Goal: Information Seeking & Learning: Learn about a topic

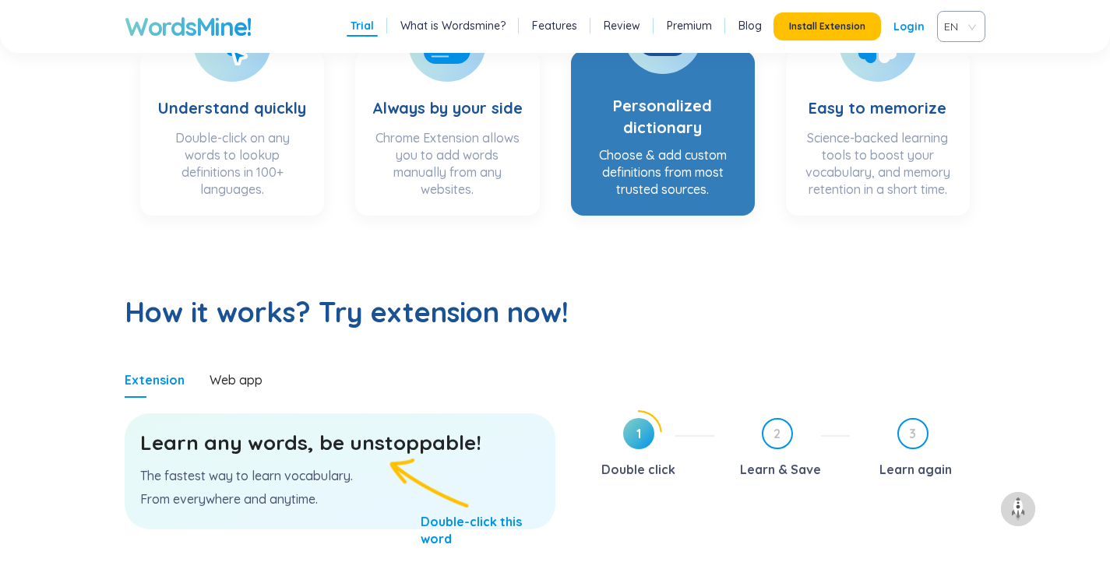
scroll to position [347, 0]
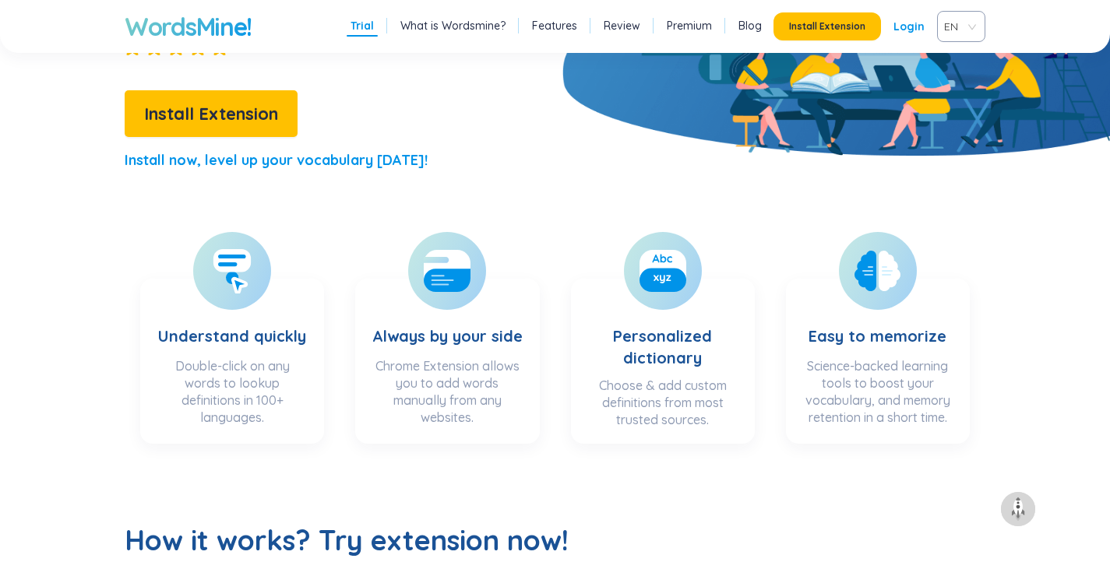
click at [962, 25] on span "EN" at bounding box center [958, 26] width 28 height 23
click at [957, 83] on div "VIE" at bounding box center [961, 85] width 30 height 17
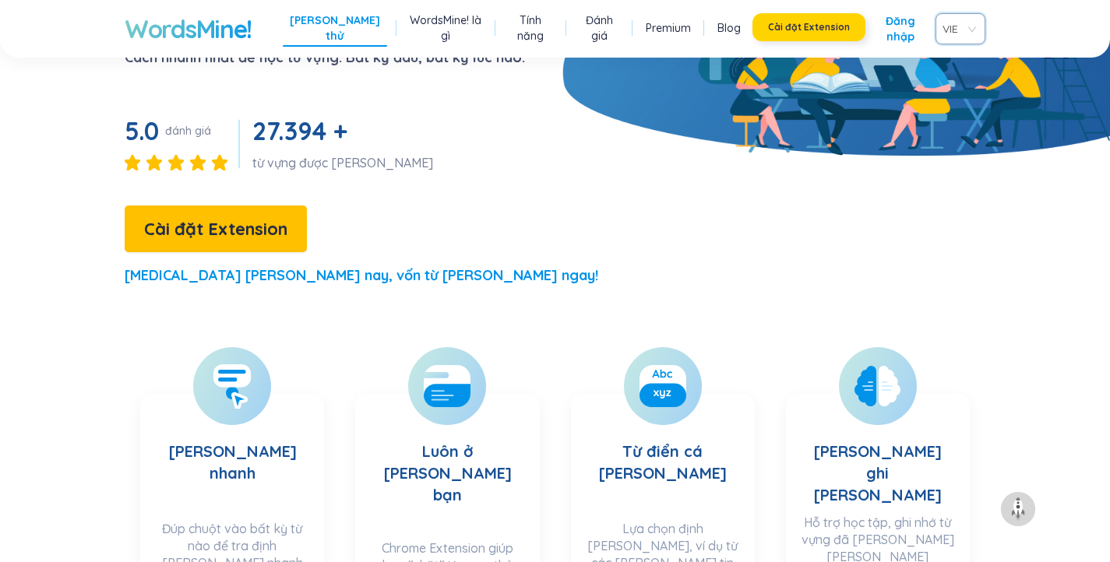
click at [815, 33] on button "Cài đặt Extension" at bounding box center [808, 27] width 113 height 28
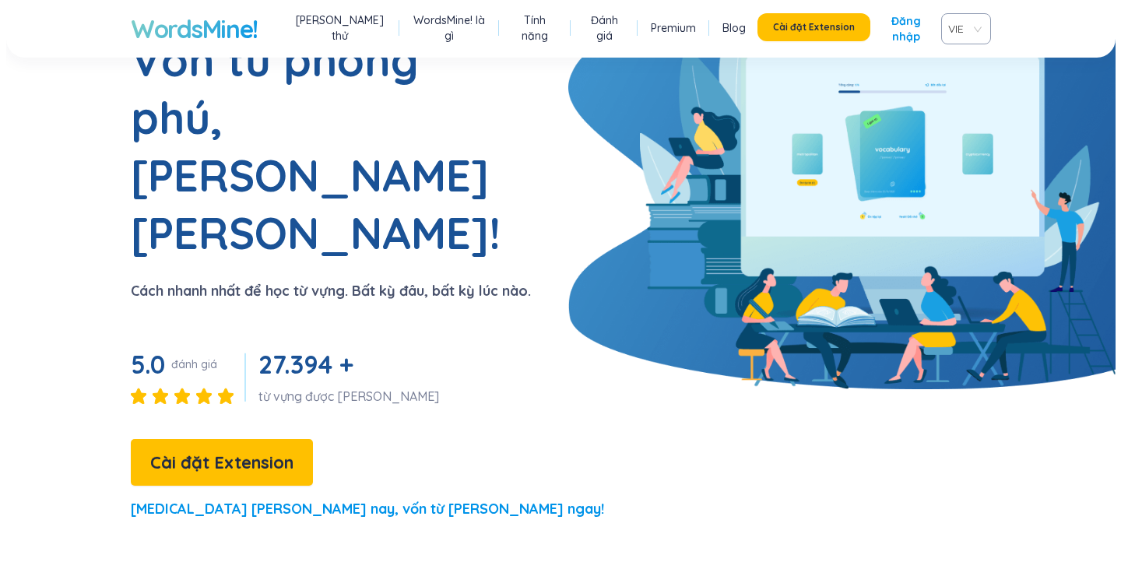
scroll to position [0, 0]
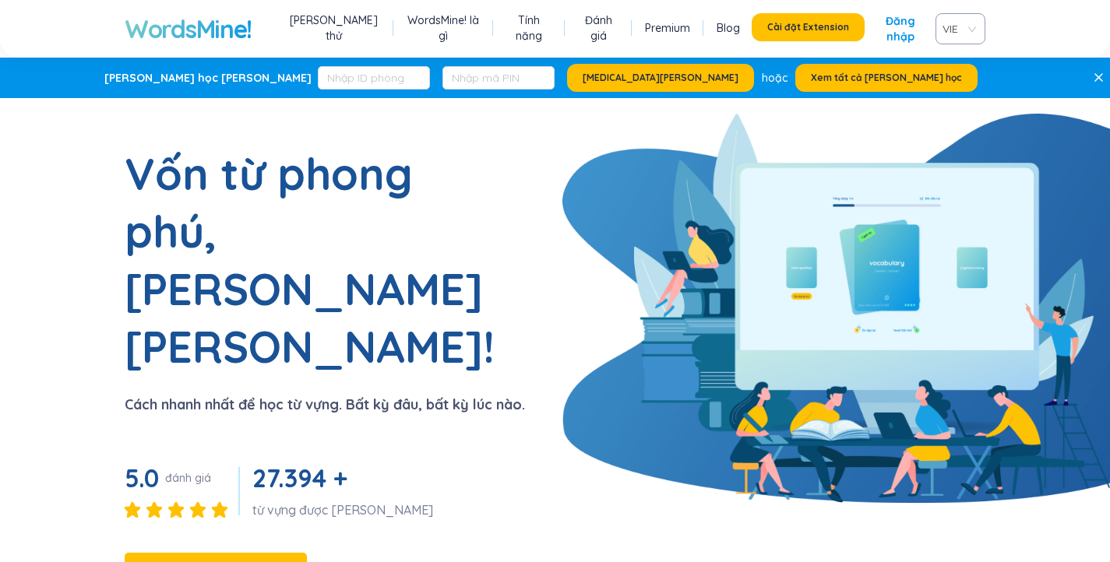
click at [877, 23] on link "Đăng nhập" at bounding box center [900, 28] width 46 height 31
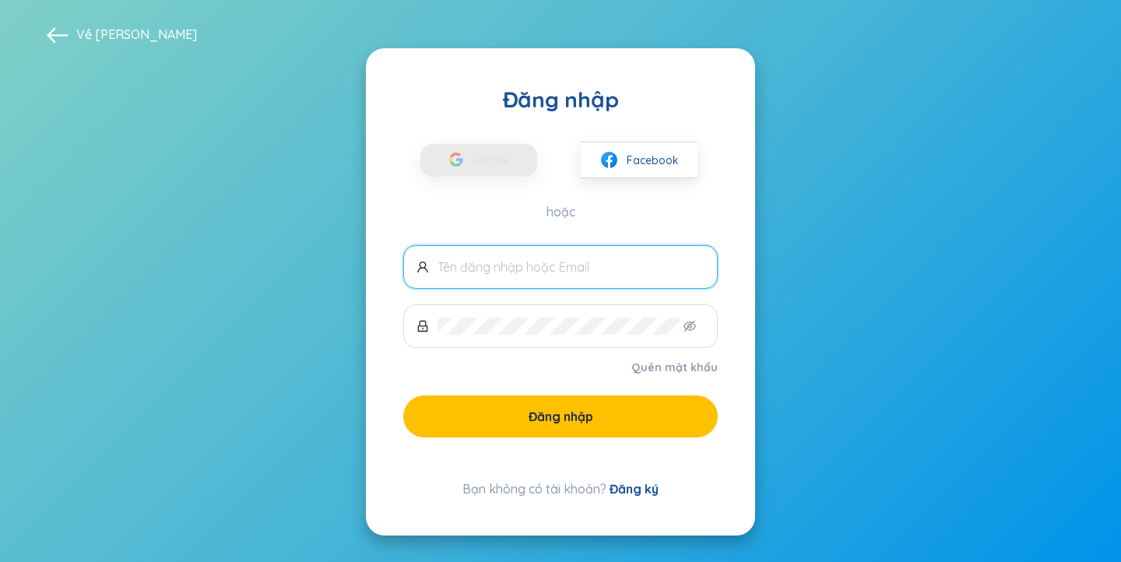
click at [557, 275] on input "text" at bounding box center [571, 266] width 267 height 17
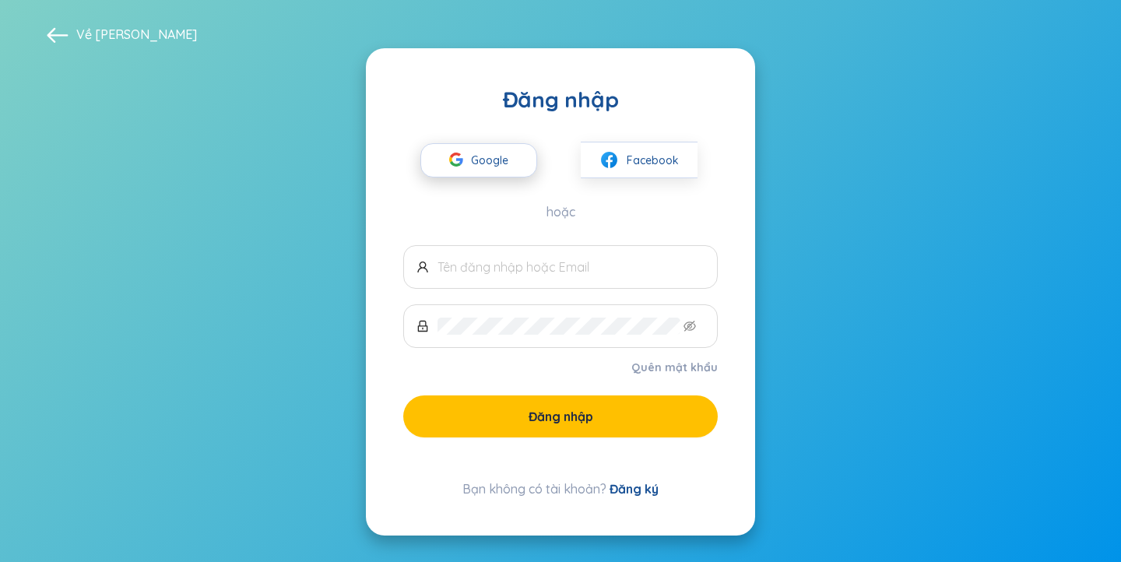
click at [497, 169] on span "Google" at bounding box center [493, 160] width 45 height 33
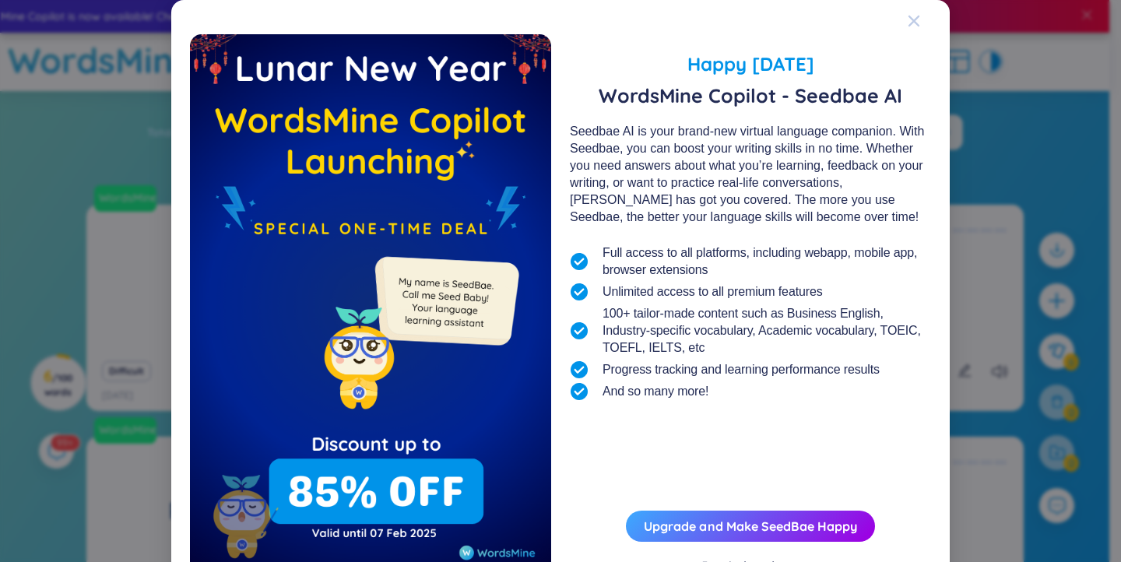
click at [908, 18] on icon "Close" at bounding box center [914, 21] width 12 height 12
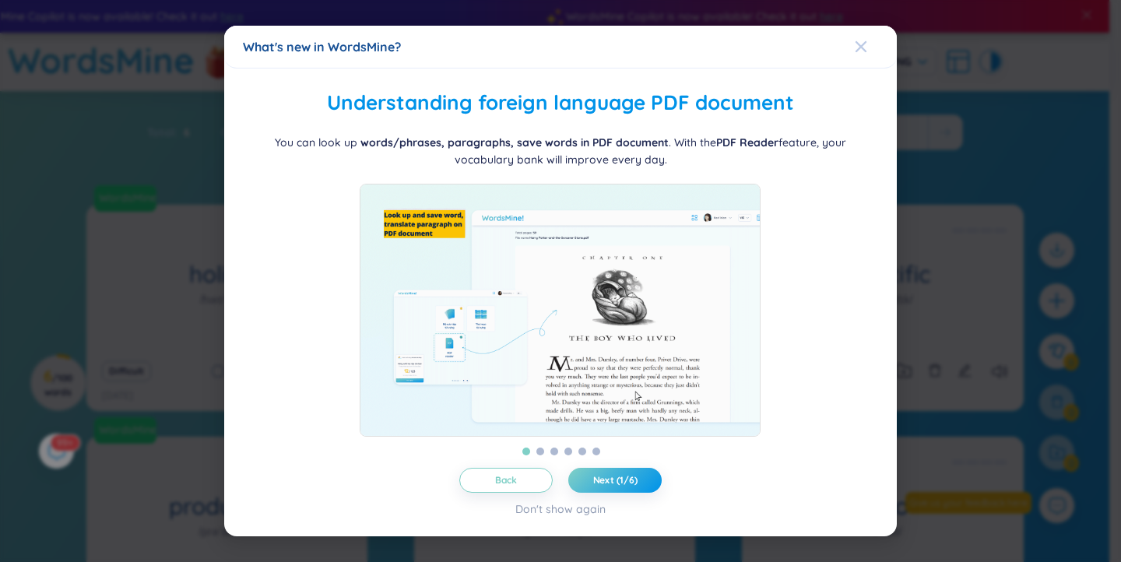
click at [858, 47] on div "Close" at bounding box center [861, 47] width 12 height 42
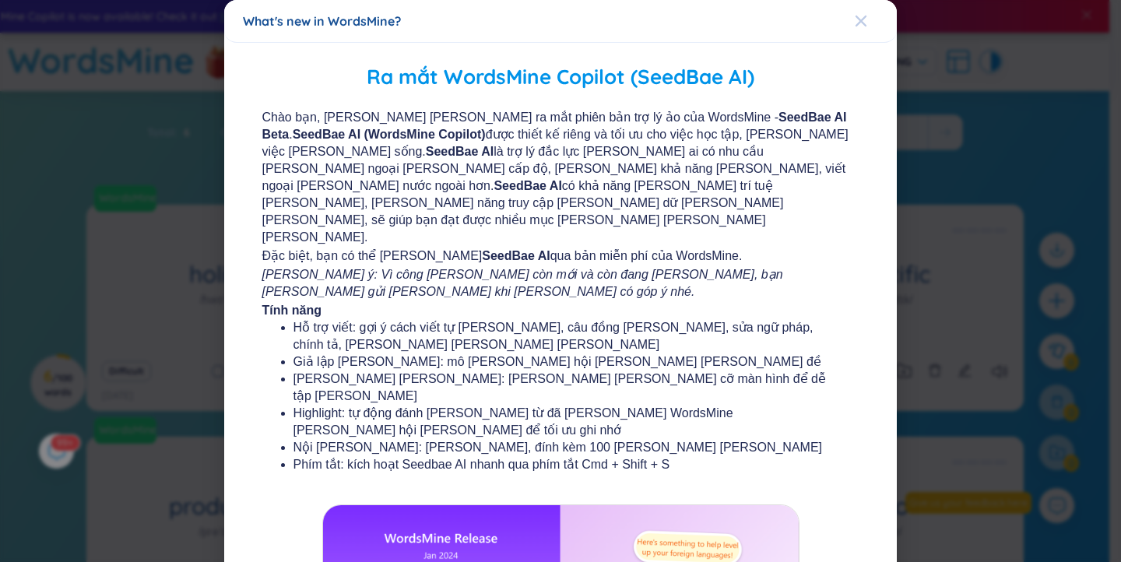
click at [856, 20] on icon "Close" at bounding box center [861, 21] width 11 height 11
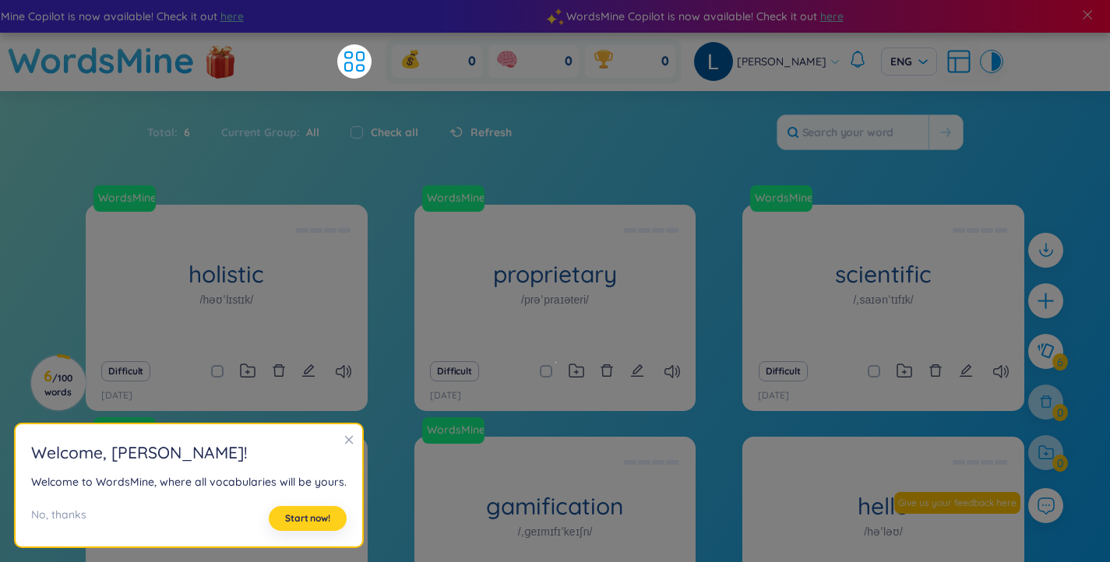
click at [322, 513] on span "Start now!" at bounding box center [307, 518] width 45 height 12
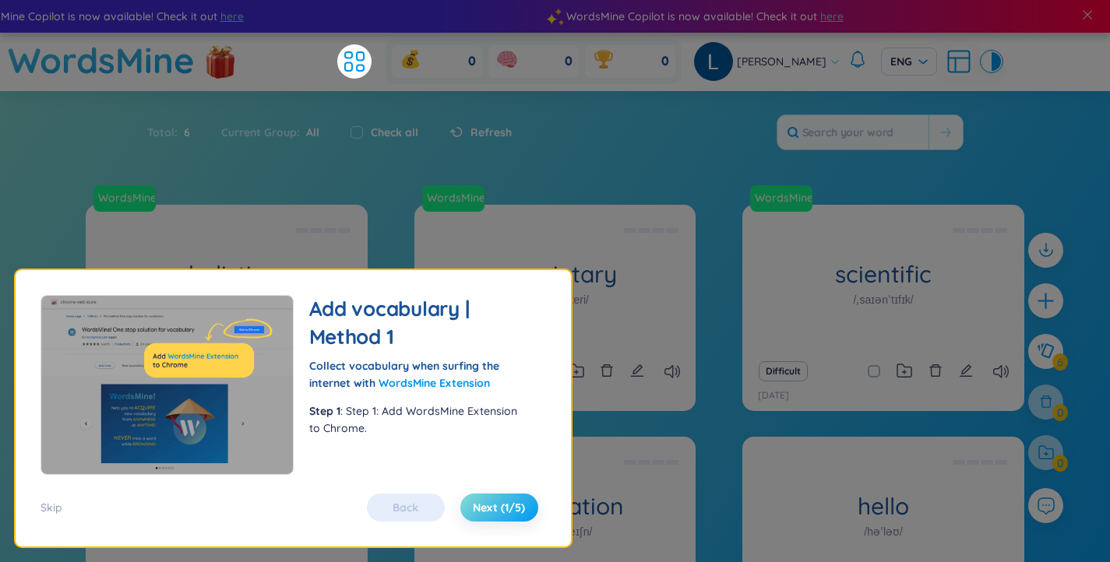
click at [477, 504] on span "Next (1/5)" at bounding box center [499, 508] width 52 height 16
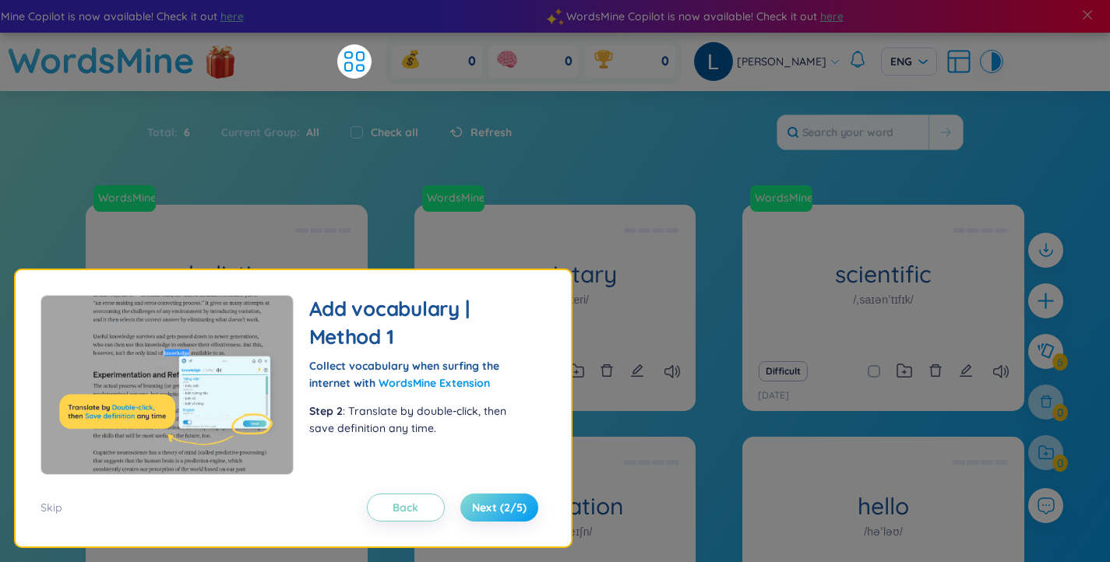
click at [477, 505] on span "Next (2/5)" at bounding box center [499, 508] width 55 height 16
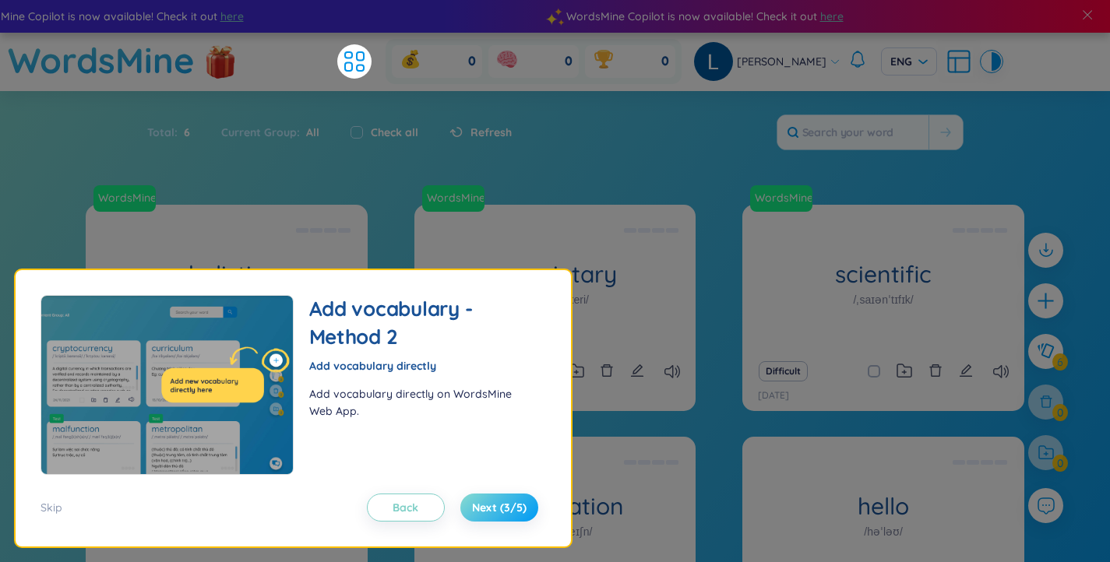
click at [477, 505] on span "Next (3/5)" at bounding box center [499, 508] width 55 height 16
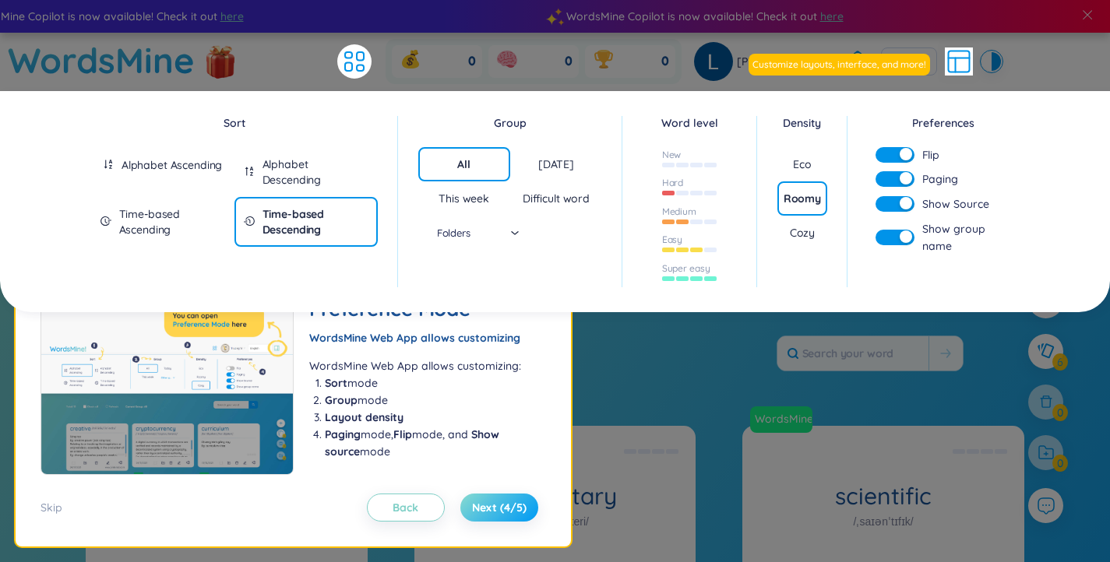
click at [480, 506] on span "Next (4/5)" at bounding box center [499, 508] width 55 height 16
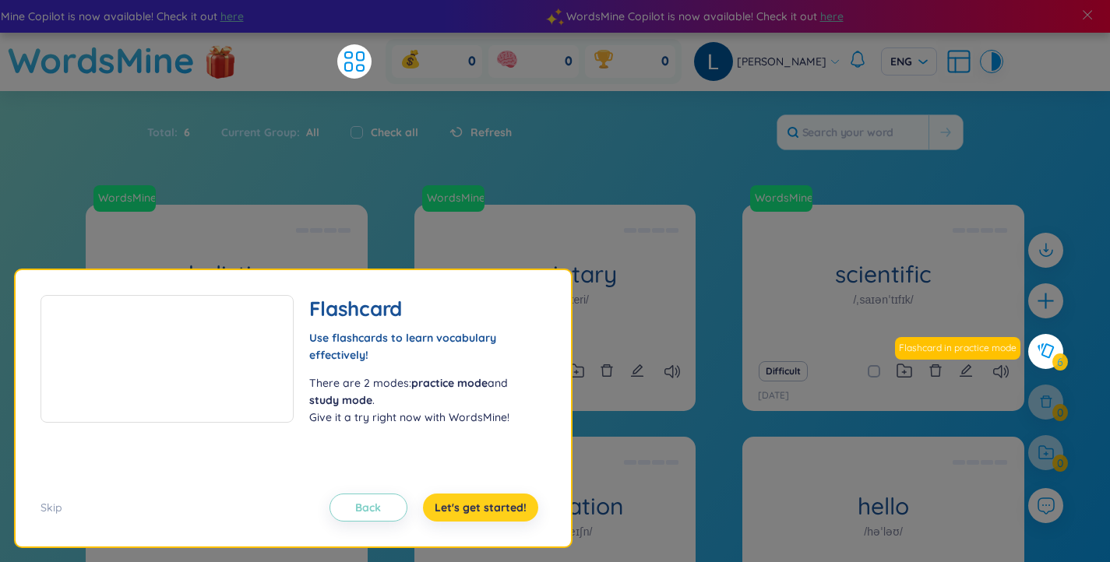
click at [479, 506] on span "Let's get started!" at bounding box center [480, 508] width 92 height 16
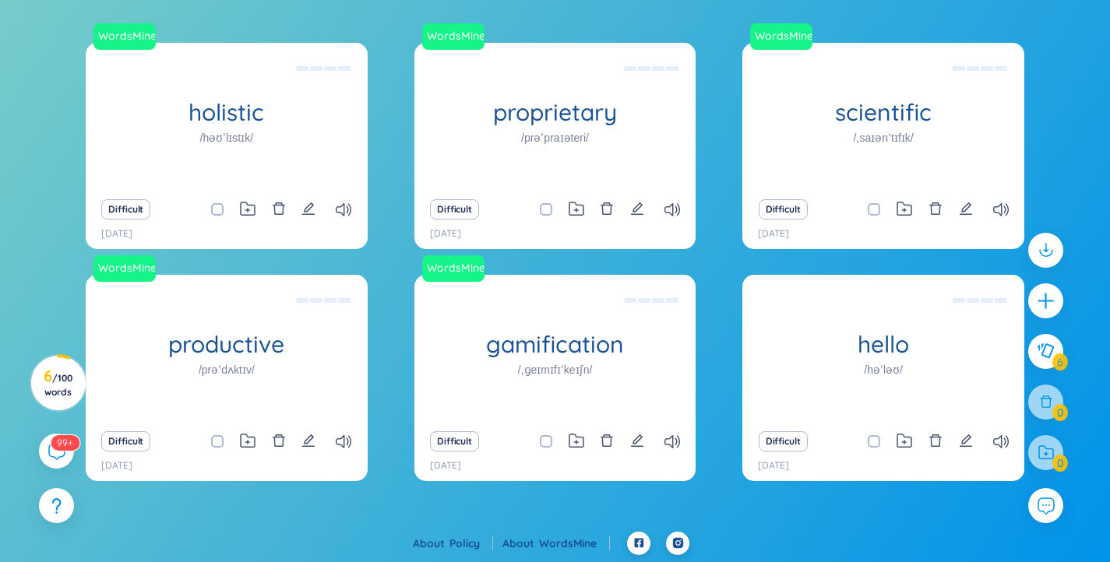
scroll to position [59, 0]
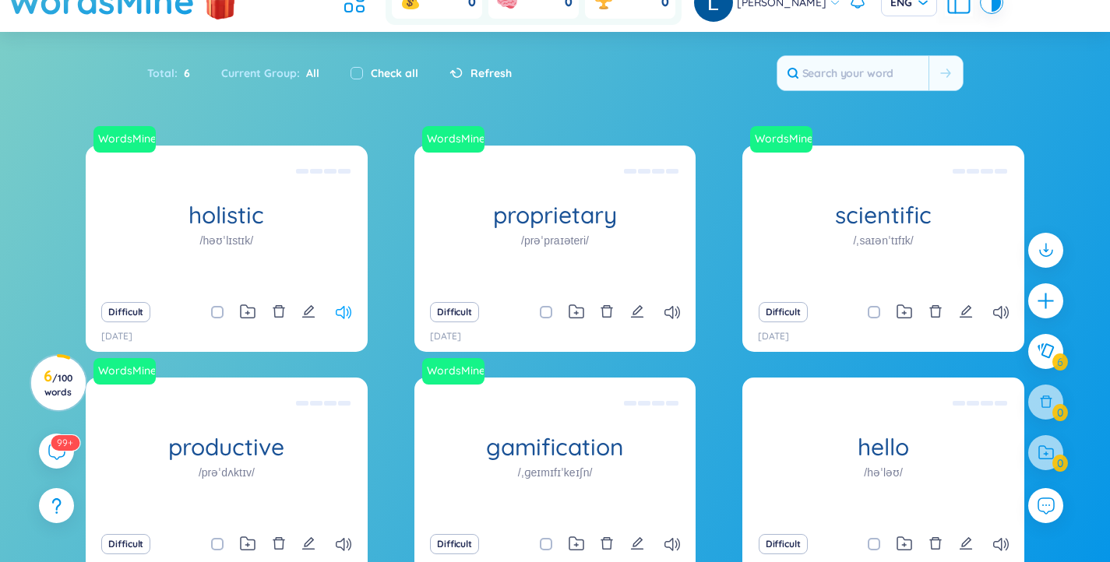
click at [346, 313] on icon at bounding box center [344, 312] width 16 height 13
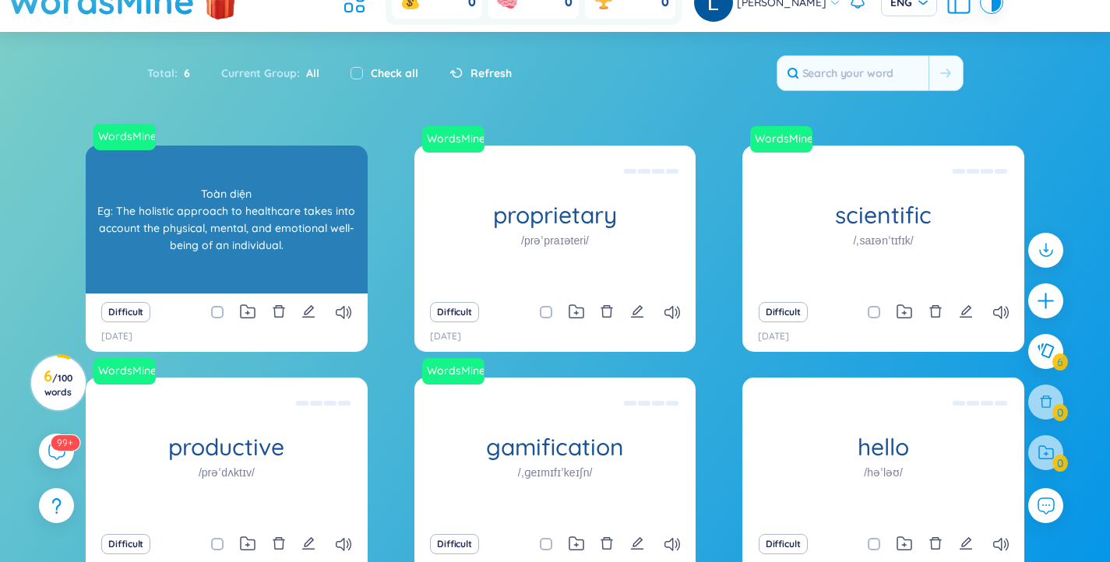
click at [322, 248] on div "WordsMine holistic /həʊˈlɪstɪk/ Toàn diện Eg: The holistic approach to healthca…" at bounding box center [227, 220] width 282 height 148
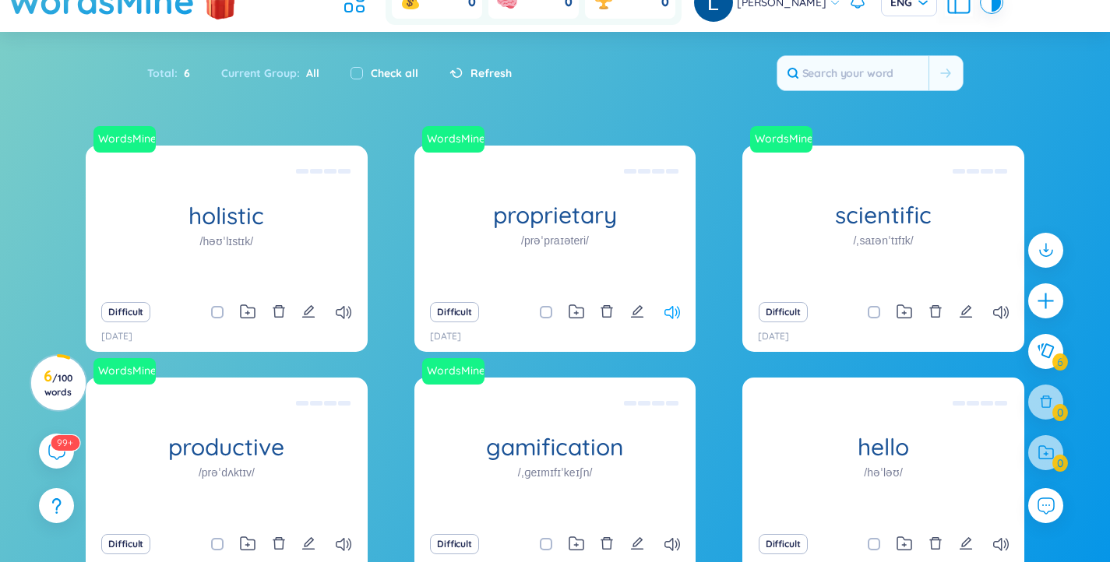
click at [679, 314] on icon at bounding box center [672, 312] width 16 height 13
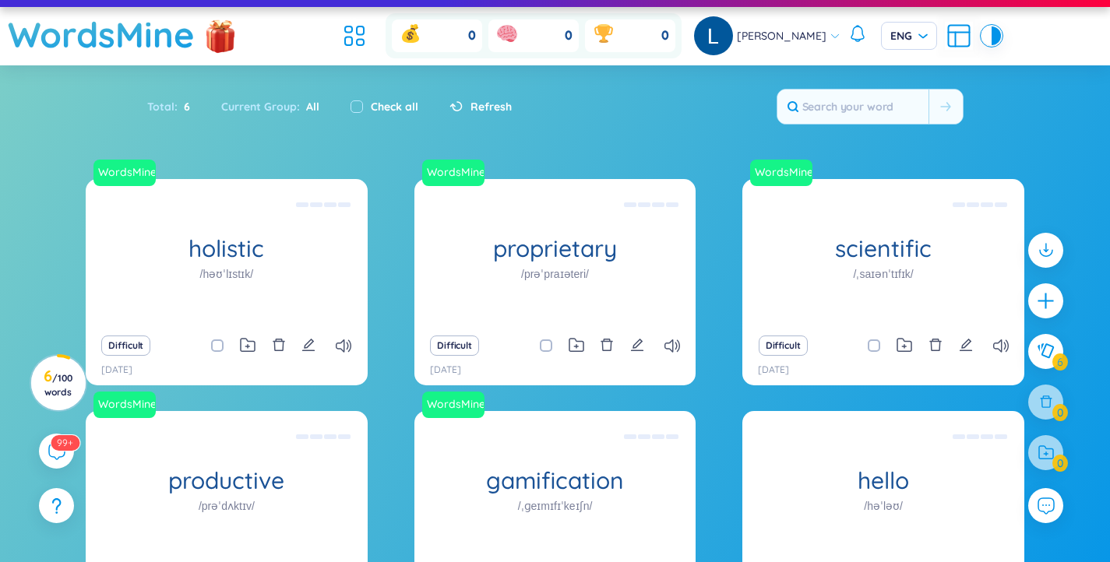
scroll to position [0, 0]
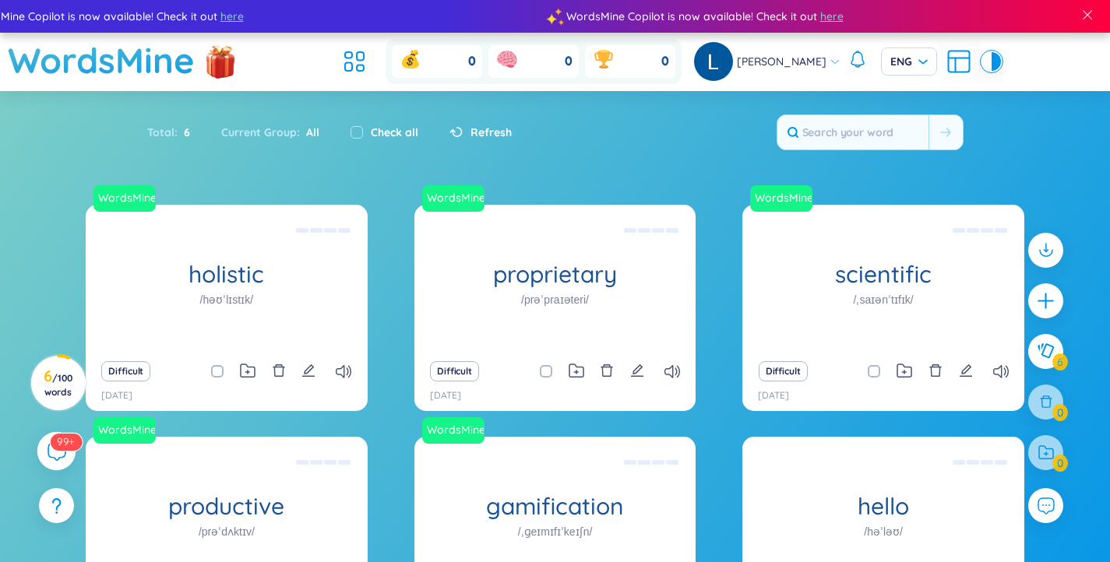
click at [55, 448] on sup "99+" at bounding box center [66, 441] width 32 height 17
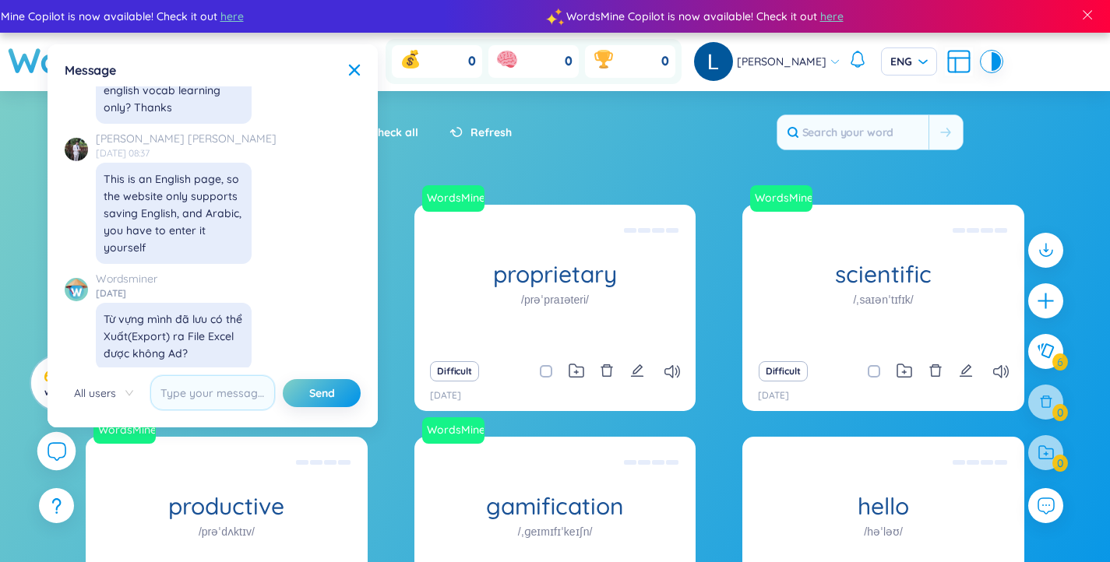
scroll to position [17473, 0]
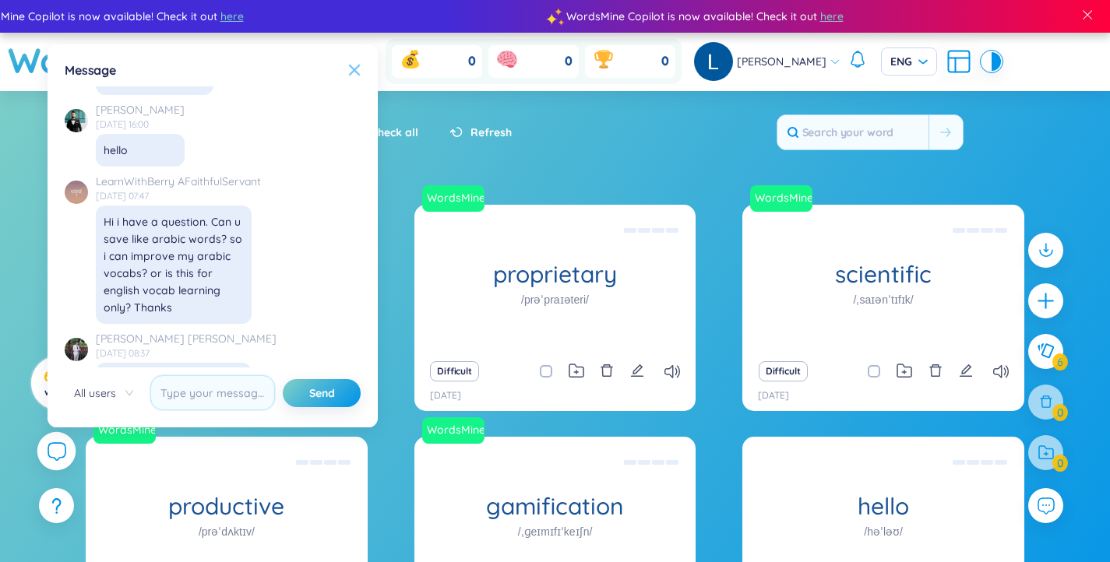
click at [354, 69] on icon at bounding box center [354, 70] width 11 height 11
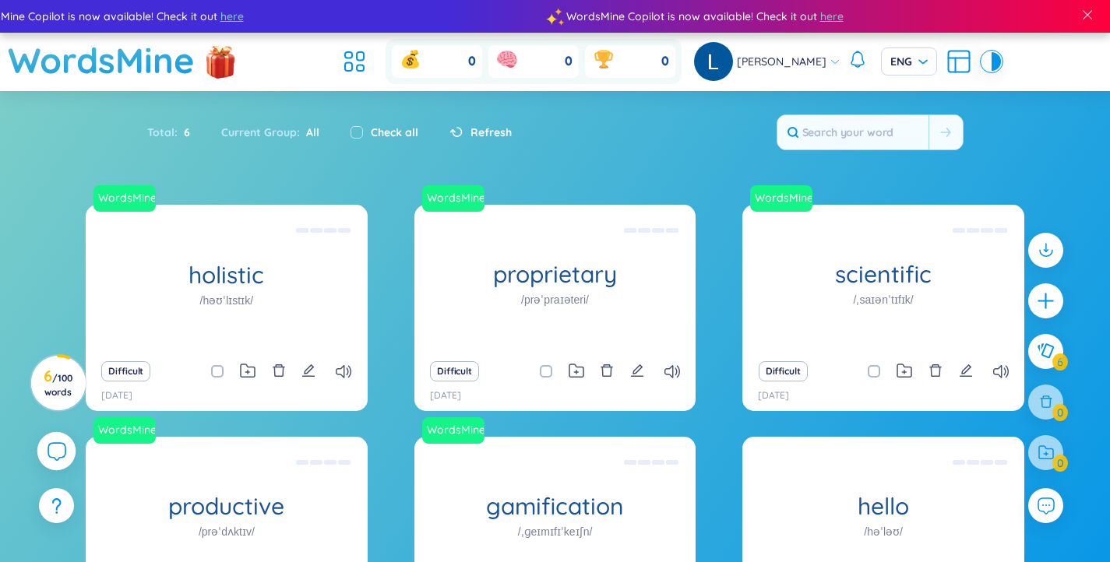
click at [305, 129] on span "All" at bounding box center [309, 132] width 19 height 14
click at [382, 132] on label "Check all" at bounding box center [394, 132] width 47 height 17
checkbox input "true"
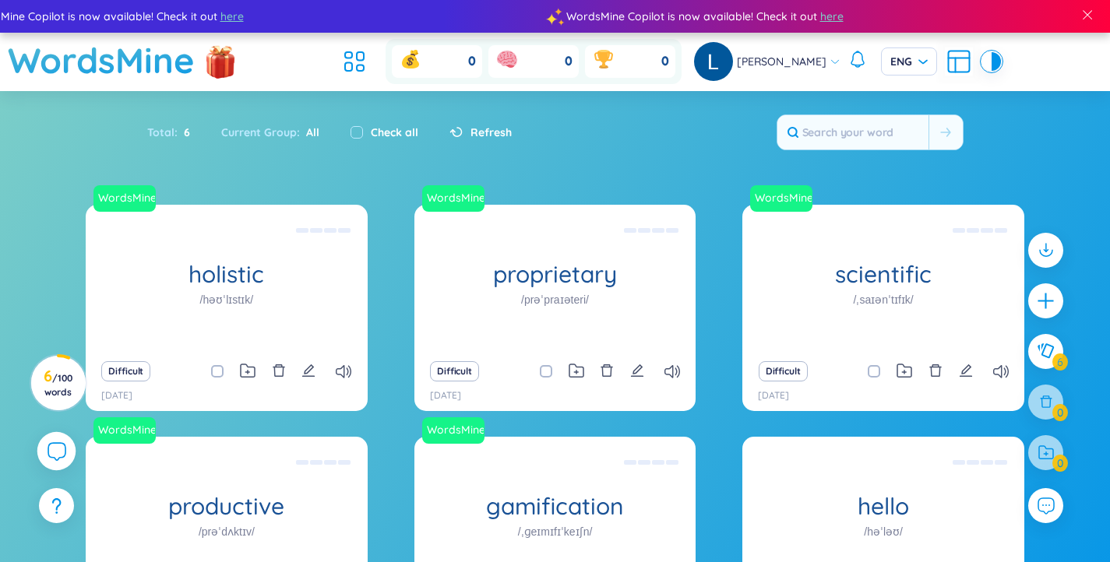
checkbox input "true"
click at [382, 132] on label "Check all" at bounding box center [394, 132] width 47 height 17
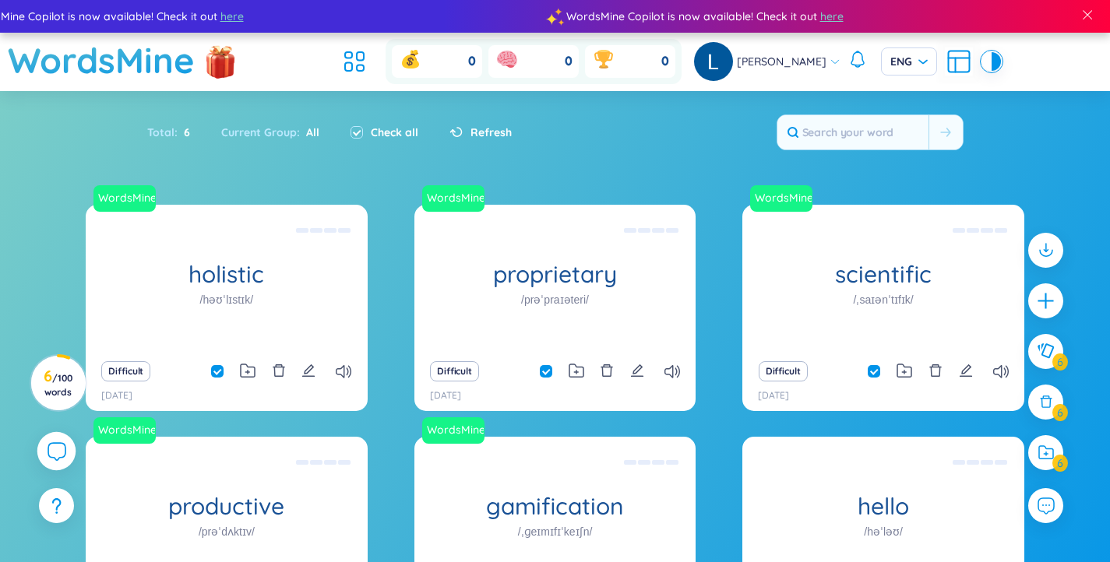
checkbox input "false"
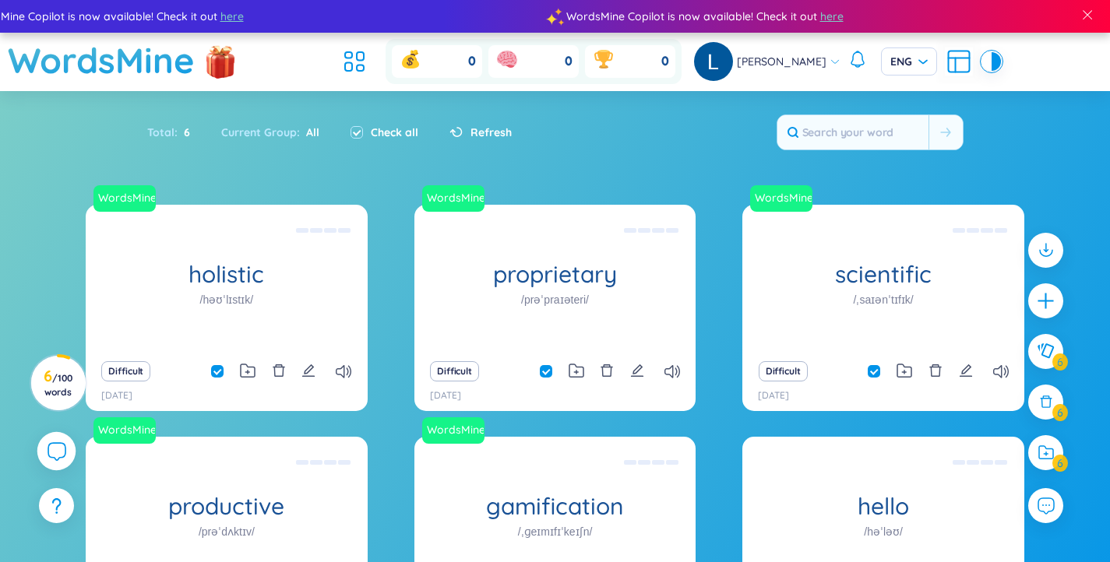
checkbox input "false"
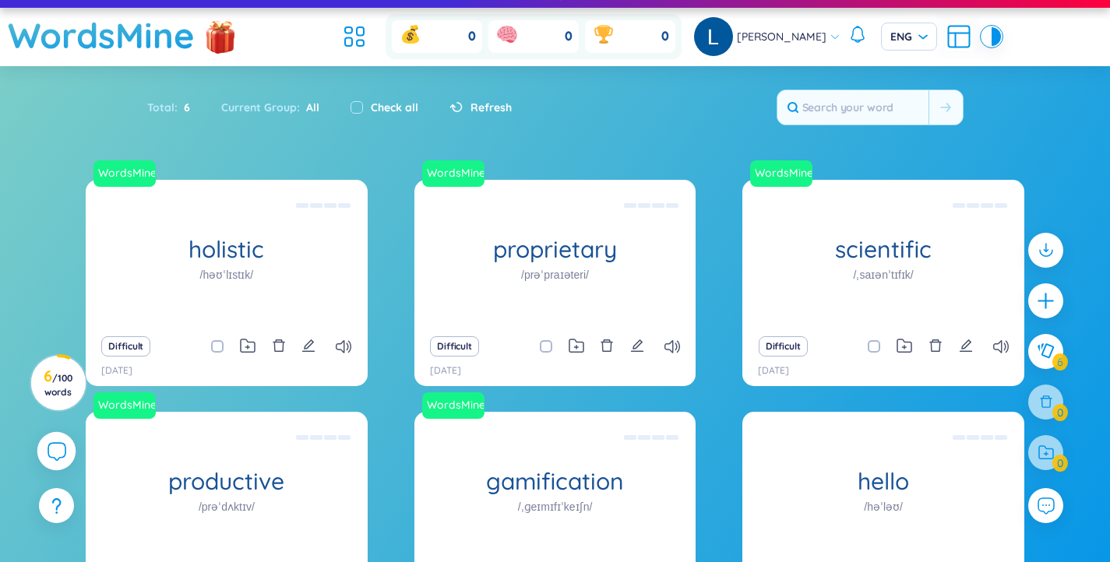
scroll to position [0, 0]
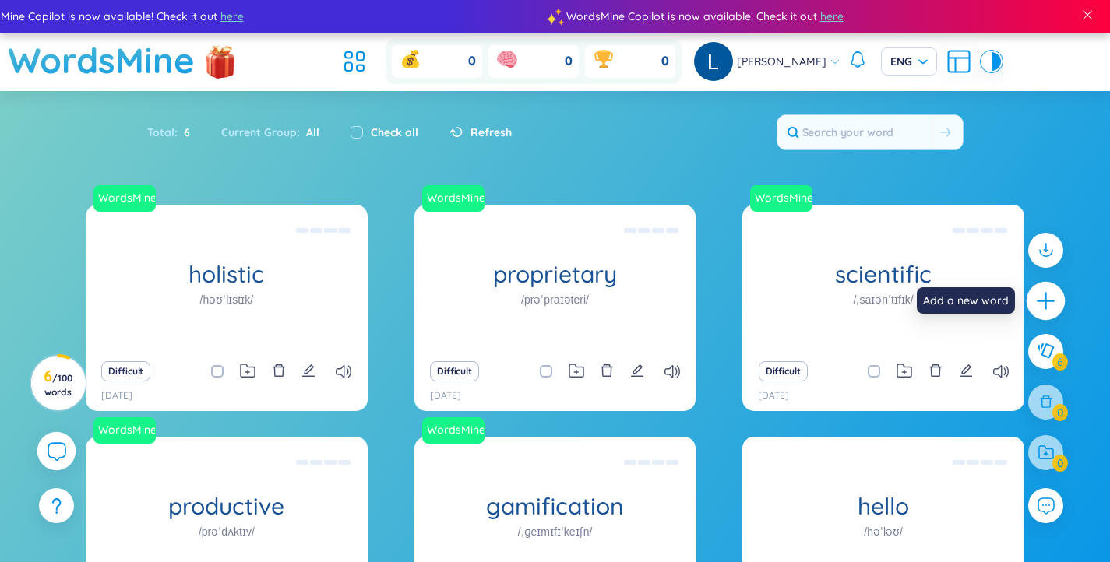
click at [1046, 298] on icon "plus" at bounding box center [1045, 300] width 2 height 17
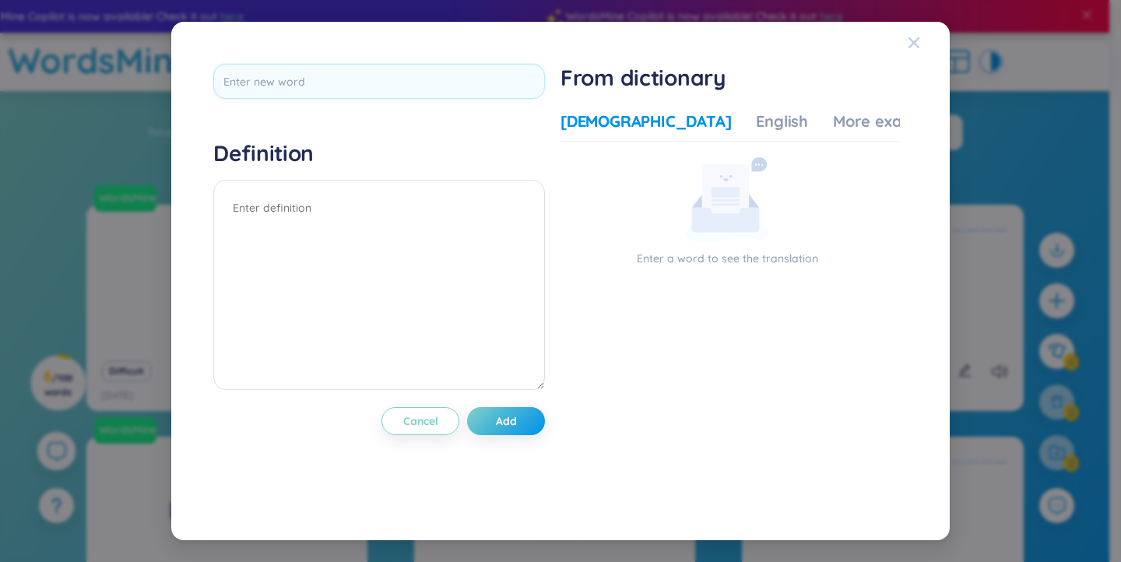
click at [917, 49] on icon "Close" at bounding box center [914, 43] width 12 height 12
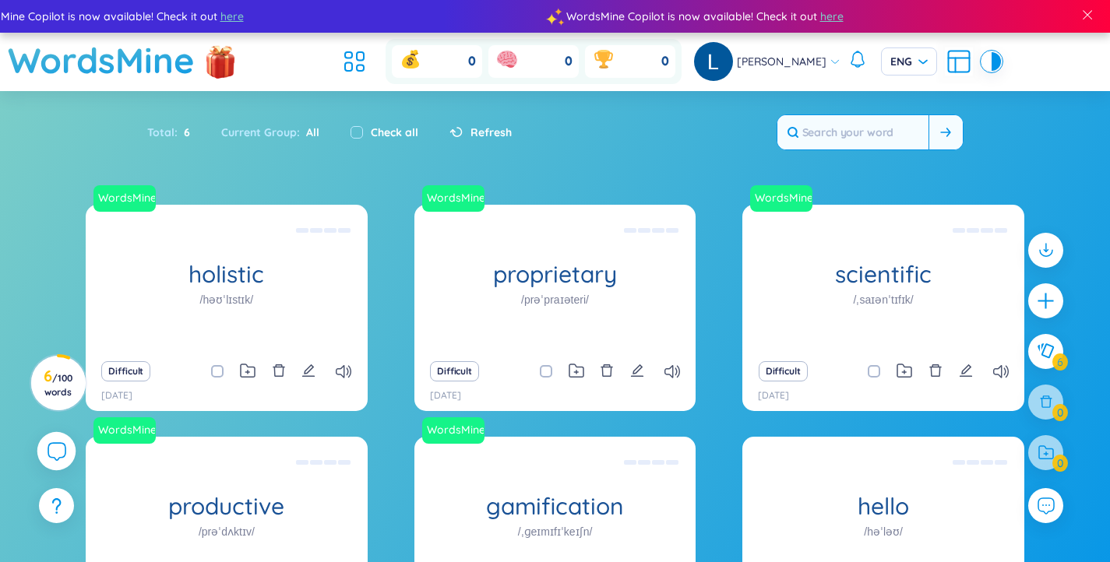
click at [898, 128] on input "text" at bounding box center [852, 132] width 151 height 34
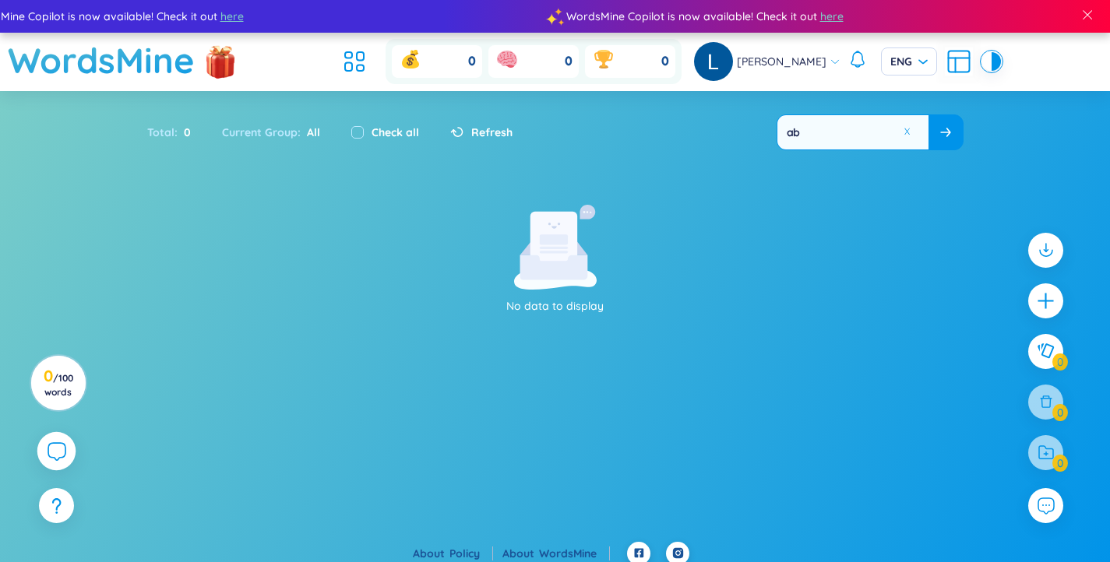
type input "a"
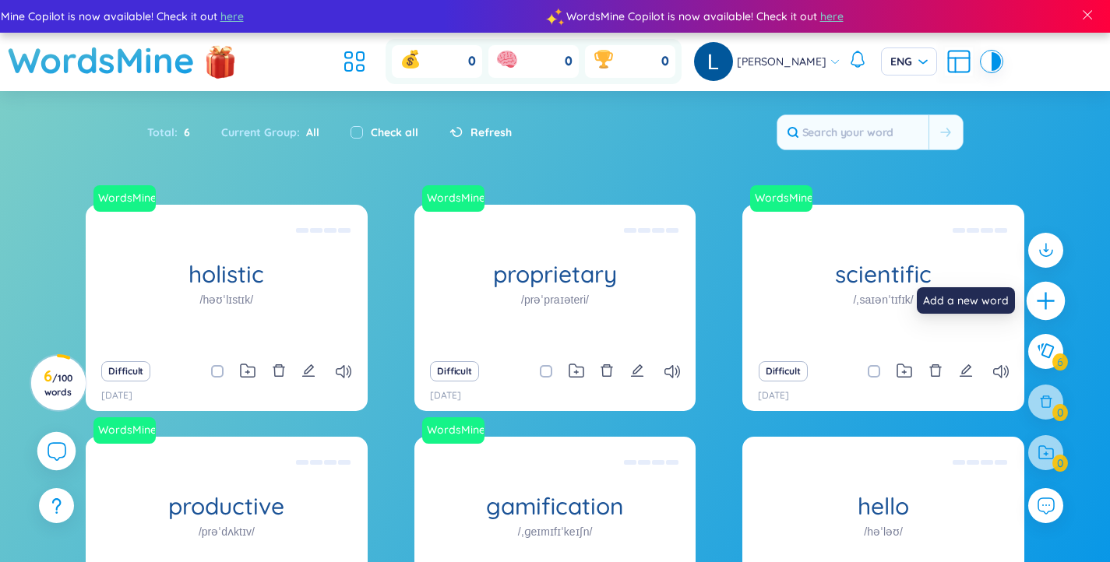
click at [1054, 302] on icon "plus" at bounding box center [1046, 301] width 22 height 22
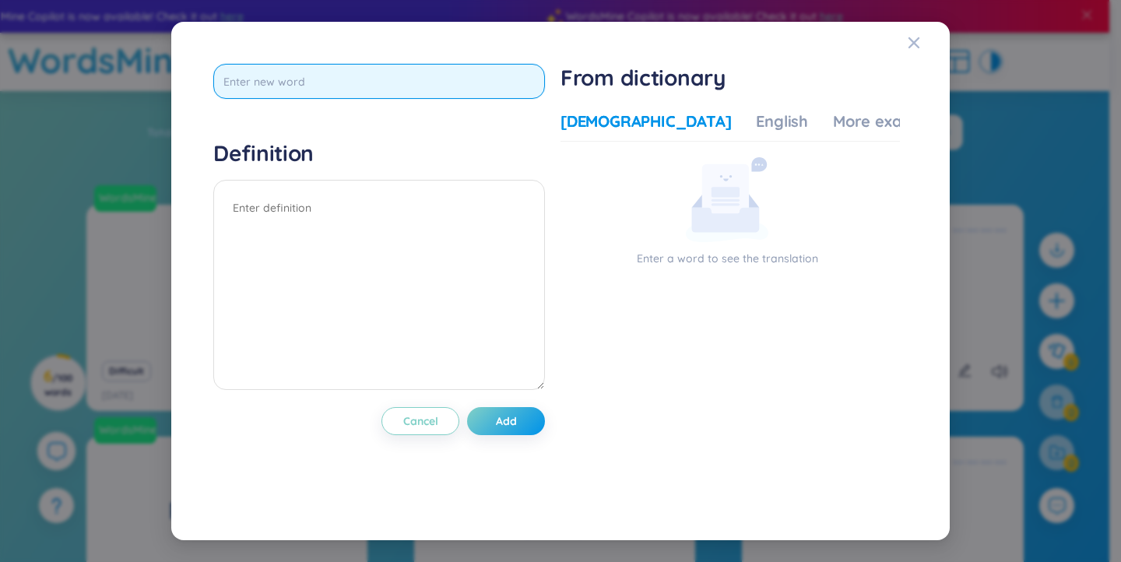
click at [448, 84] on input "text" at bounding box center [379, 81] width 332 height 35
type input "a"
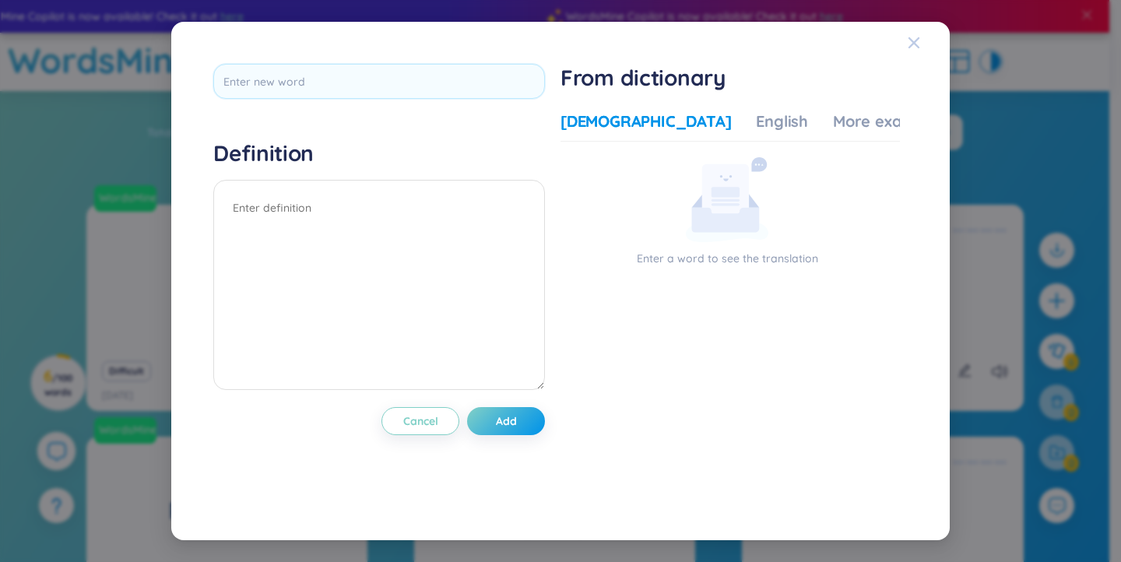
click at [915, 41] on icon "Close" at bounding box center [914, 42] width 11 height 11
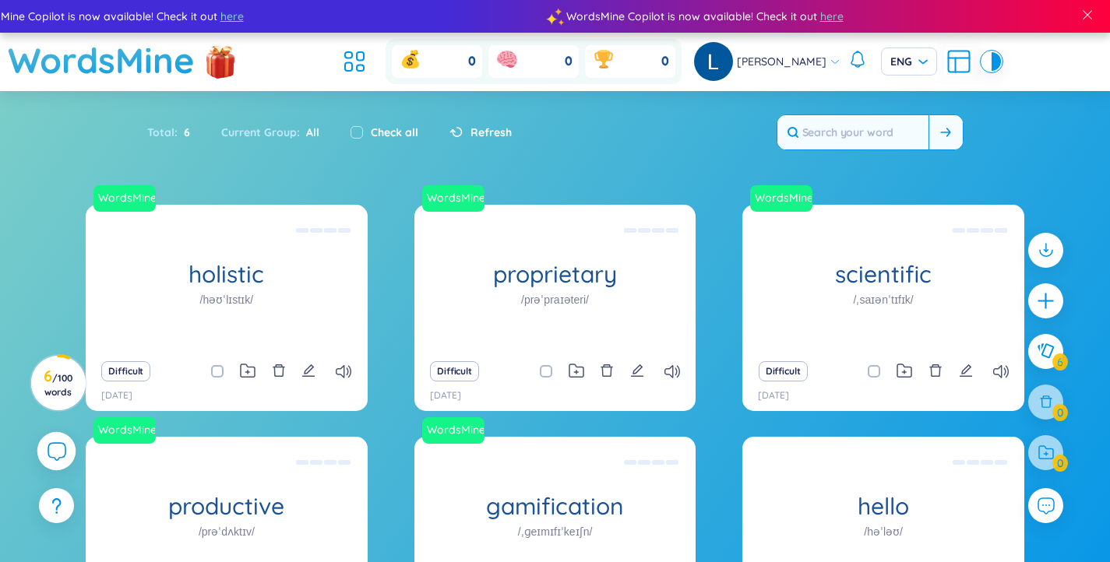
click at [902, 135] on input "text" at bounding box center [852, 132] width 151 height 34
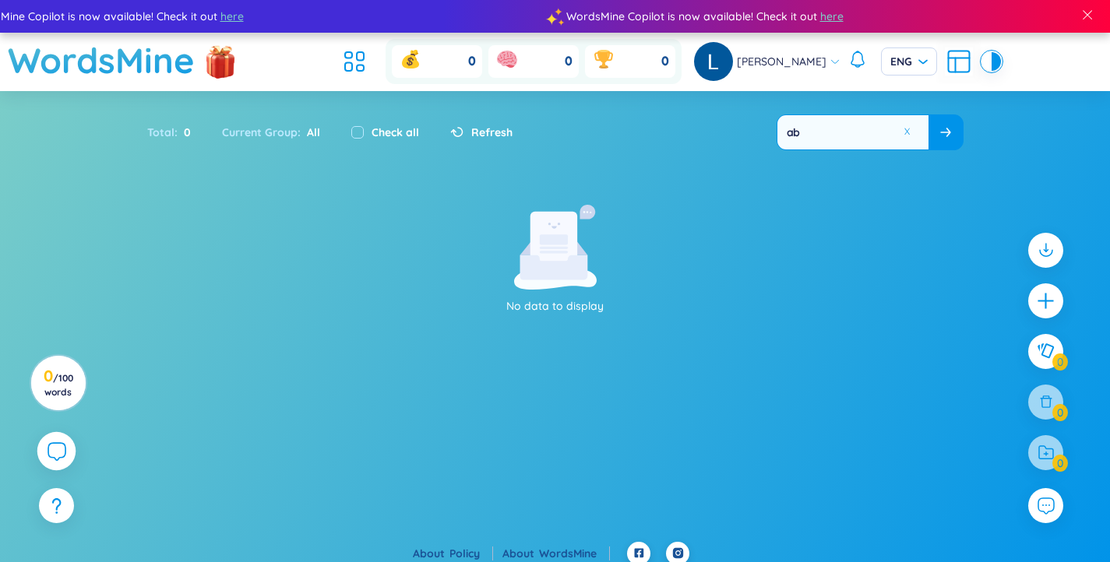
type input "a"
